Goal: Obtain resource: Download file/media

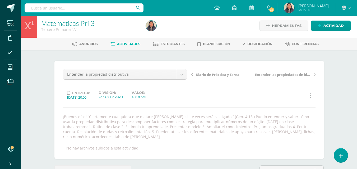
scroll to position [2, 0]
click at [125, 43] on span "Actividades" at bounding box center [128, 44] width 23 height 4
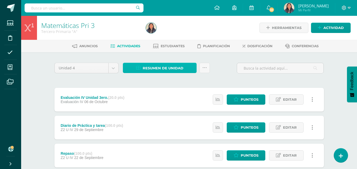
click at [167, 71] on span "Resumen de unidad" at bounding box center [163, 68] width 41 height 10
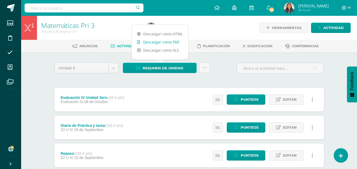
click at [163, 44] on link "Descargar como PDF" at bounding box center [160, 42] width 56 height 8
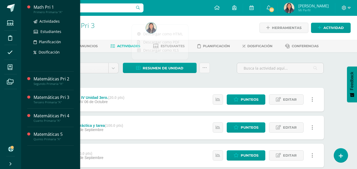
click at [51, 11] on div "Primero Primaria "A"" at bounding box center [54, 12] width 40 height 4
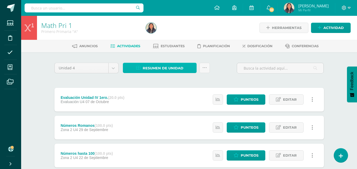
click at [165, 72] on span "Resumen de unidad" at bounding box center [163, 68] width 41 height 10
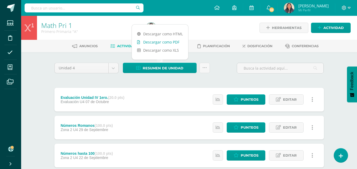
click at [162, 44] on link "Descargar como PDF" at bounding box center [160, 42] width 56 height 8
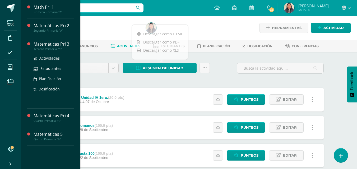
click at [38, 48] on div "Tercero Primaria "A"" at bounding box center [54, 49] width 40 height 4
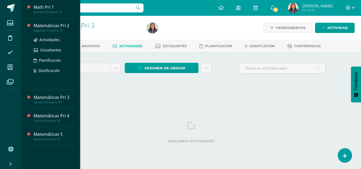
click at [45, 27] on div "Matemáticas Pri 2" at bounding box center [54, 26] width 40 height 6
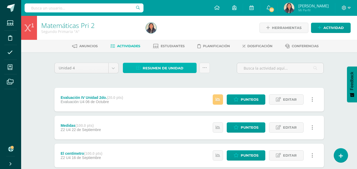
click at [157, 67] on span "Resumen de unidad" at bounding box center [163, 68] width 41 height 10
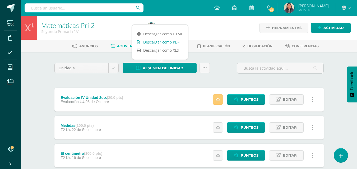
click at [167, 40] on link "Descargar como PDF" at bounding box center [160, 42] width 56 height 8
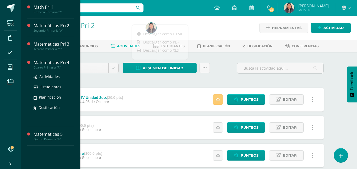
click at [41, 63] on div "Matemáticas Pri 4" at bounding box center [54, 63] width 40 height 6
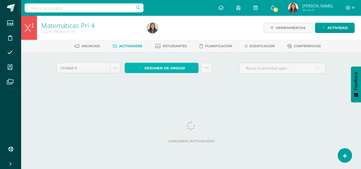
click at [159, 68] on span "Resumen de unidad" at bounding box center [164, 68] width 41 height 10
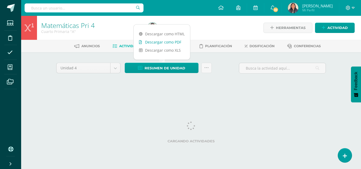
click at [162, 43] on link "Descargar como PDF" at bounding box center [162, 42] width 56 height 8
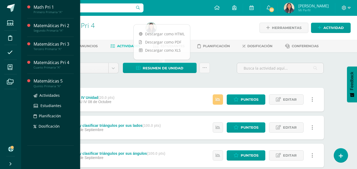
click at [45, 83] on div "Matemáticas 5" at bounding box center [54, 81] width 40 height 6
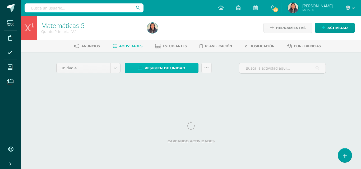
click at [167, 70] on span "Resumen de unidad" at bounding box center [164, 68] width 41 height 10
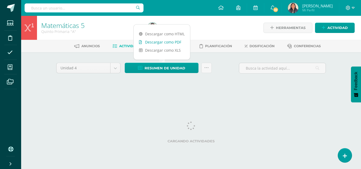
click at [164, 40] on link "Descargar como PDF" at bounding box center [162, 42] width 56 height 8
